Goal: Task Accomplishment & Management: Complete application form

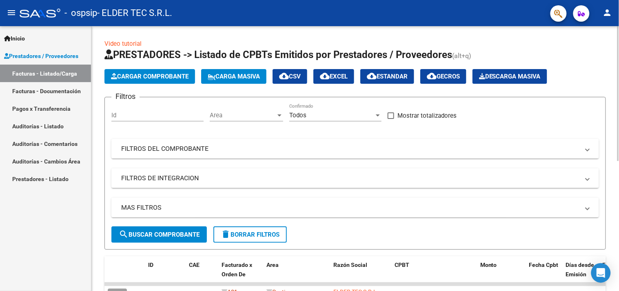
click at [135, 78] on span "Cargar Comprobante" at bounding box center [150, 76] width 78 height 7
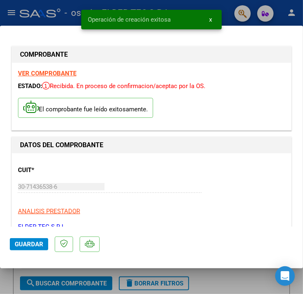
click at [35, 244] on span "Guardar" at bounding box center [29, 244] width 29 height 7
click at [3, 279] on div at bounding box center [151, 147] width 303 height 294
type input "$ 0,00"
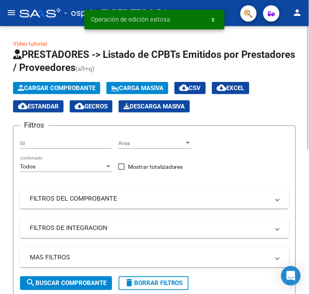
click at [56, 85] on span "Cargar Comprobante" at bounding box center [57, 87] width 78 height 7
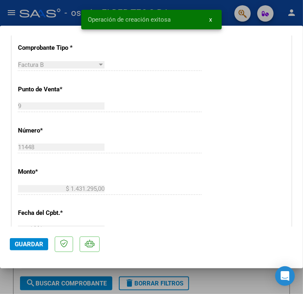
scroll to position [302, 0]
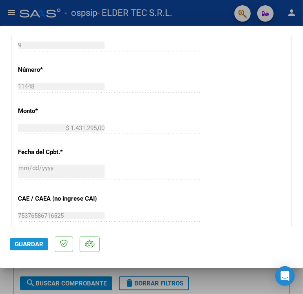
click at [34, 241] on span "Guardar" at bounding box center [29, 244] width 29 height 7
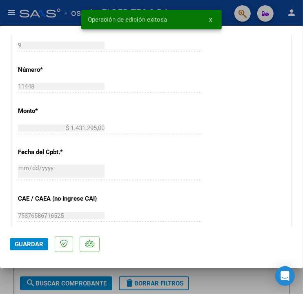
click at [10, 277] on div at bounding box center [151, 147] width 303 height 294
type input "$ 0,00"
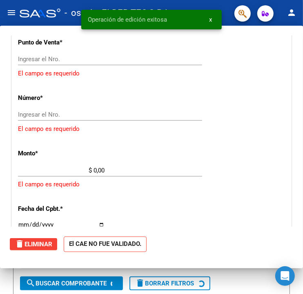
scroll to position [277, 0]
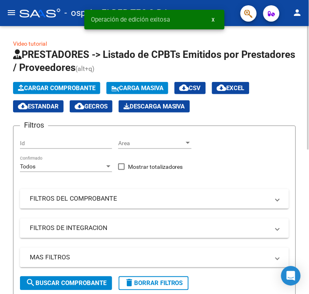
click at [33, 84] on span "Cargar Comprobante" at bounding box center [57, 87] width 78 height 7
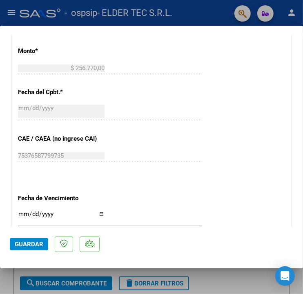
scroll to position [181, 0]
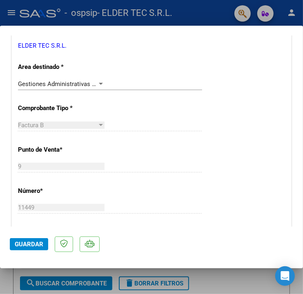
click at [34, 247] on span "Guardar" at bounding box center [29, 244] width 29 height 7
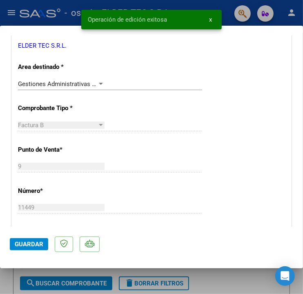
click at [5, 280] on div at bounding box center [151, 147] width 303 height 294
type input "$ 0,00"
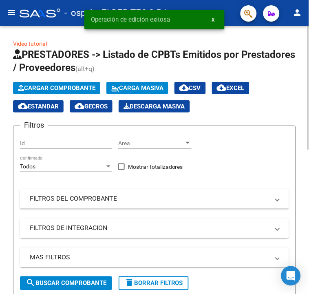
click at [51, 91] on span "Cargar Comprobante" at bounding box center [57, 87] width 78 height 7
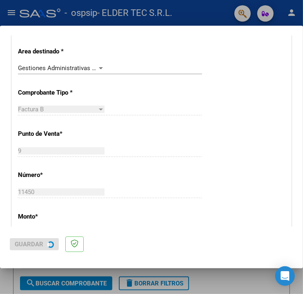
scroll to position [0, 0]
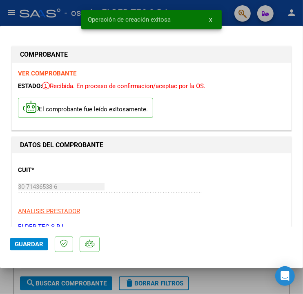
click at [39, 246] on span "Guardar" at bounding box center [29, 244] width 29 height 7
click at [7, 279] on div at bounding box center [151, 147] width 303 height 294
type input "$ 0,00"
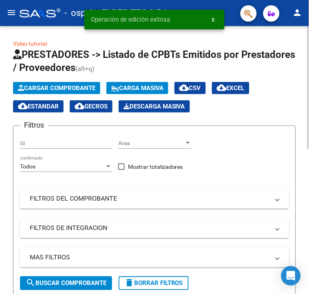
click at [79, 88] on span "Cargar Comprobante" at bounding box center [57, 87] width 78 height 7
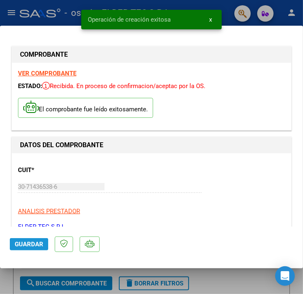
click at [35, 244] on span "Guardar" at bounding box center [29, 244] width 29 height 7
click at [9, 273] on div at bounding box center [151, 147] width 303 height 294
type input "$ 0,00"
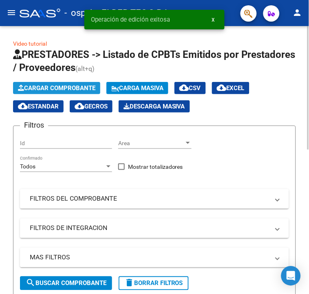
click at [53, 92] on button "Cargar Comprobante" at bounding box center [56, 88] width 87 height 12
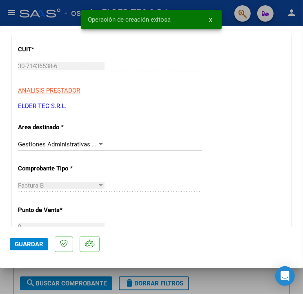
scroll to position [181, 0]
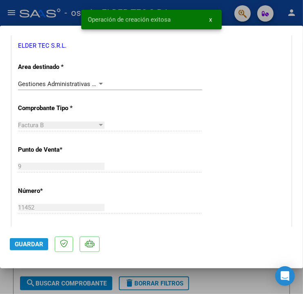
click at [25, 247] on span "Guardar" at bounding box center [29, 244] width 29 height 7
click at [0, 272] on div at bounding box center [151, 147] width 303 height 294
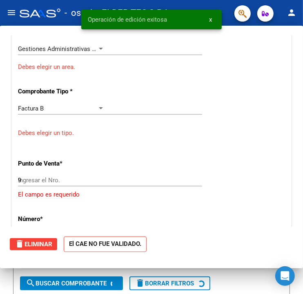
type input "$ 0,00"
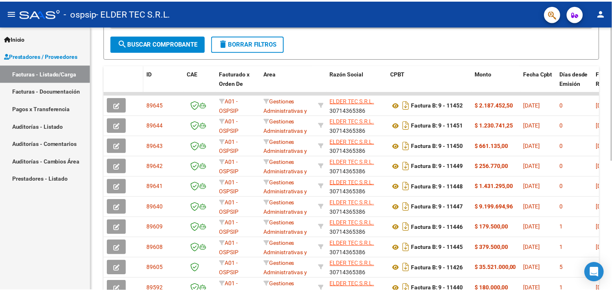
scroll to position [0, 0]
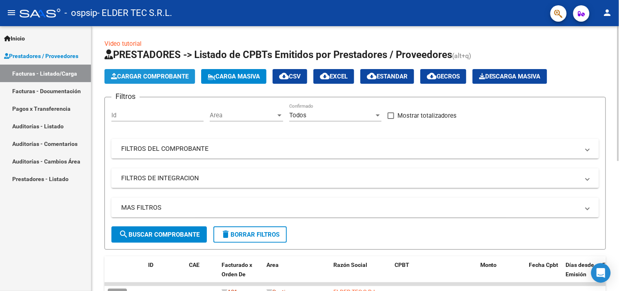
click at [180, 75] on span "Cargar Comprobante" at bounding box center [150, 76] width 78 height 7
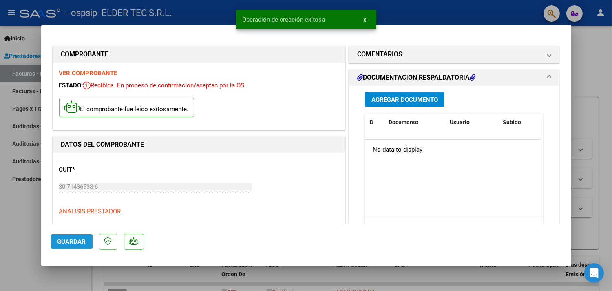
click at [74, 238] on span "Guardar" at bounding box center [72, 240] width 29 height 7
click at [0, 251] on div at bounding box center [306, 145] width 612 height 291
type input "$ 0,00"
